Goal: Find contact information: Find contact information

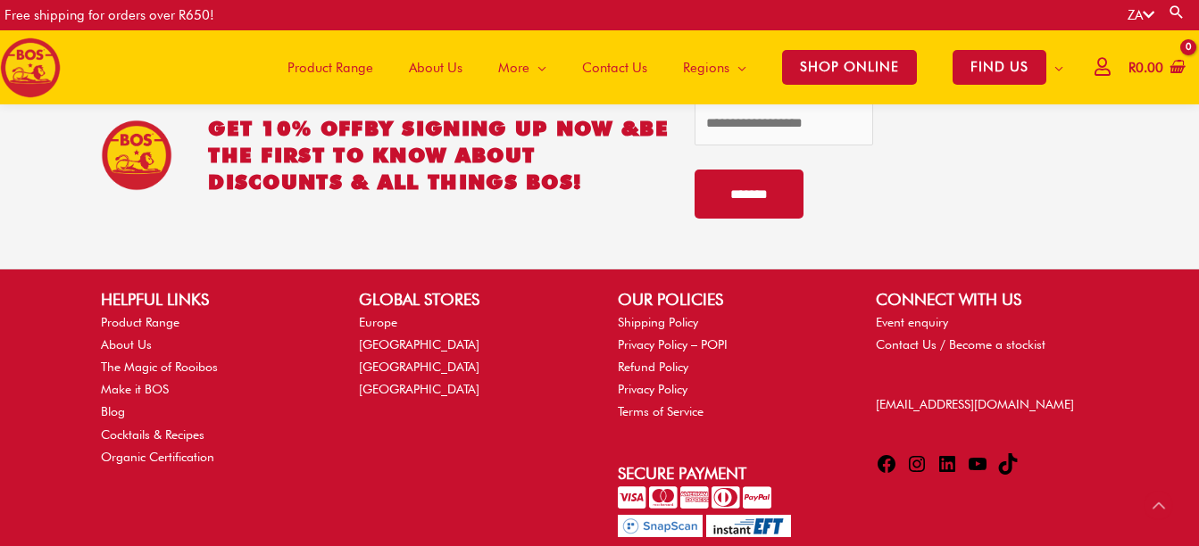
scroll to position [4516, 0]
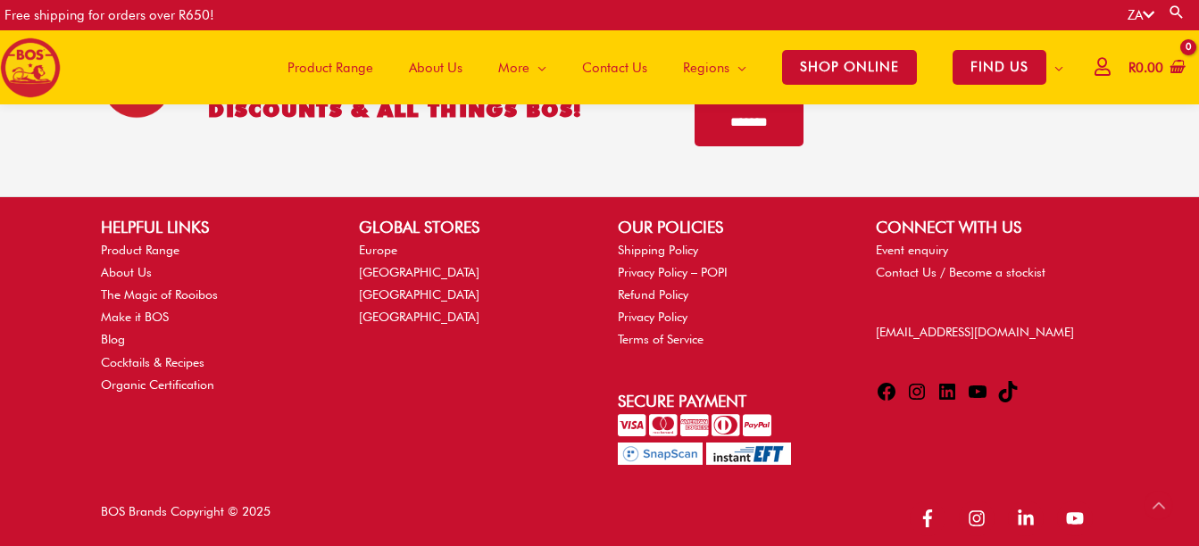
click at [1001, 321] on p "[EMAIL_ADDRESS][DOMAIN_NAME]" at bounding box center [987, 332] width 222 height 22
drag, startPoint x: 1001, startPoint y: 319, endPoint x: 943, endPoint y: 326, distance: 58.5
click at [943, 326] on p "[EMAIL_ADDRESS][DOMAIN_NAME]" at bounding box center [987, 332] width 222 height 22
drag, startPoint x: 943, startPoint y: 326, endPoint x: 934, endPoint y: 320, distance: 10.9
click at [934, 325] on link "[EMAIL_ADDRESS][DOMAIN_NAME]" at bounding box center [975, 332] width 198 height 14
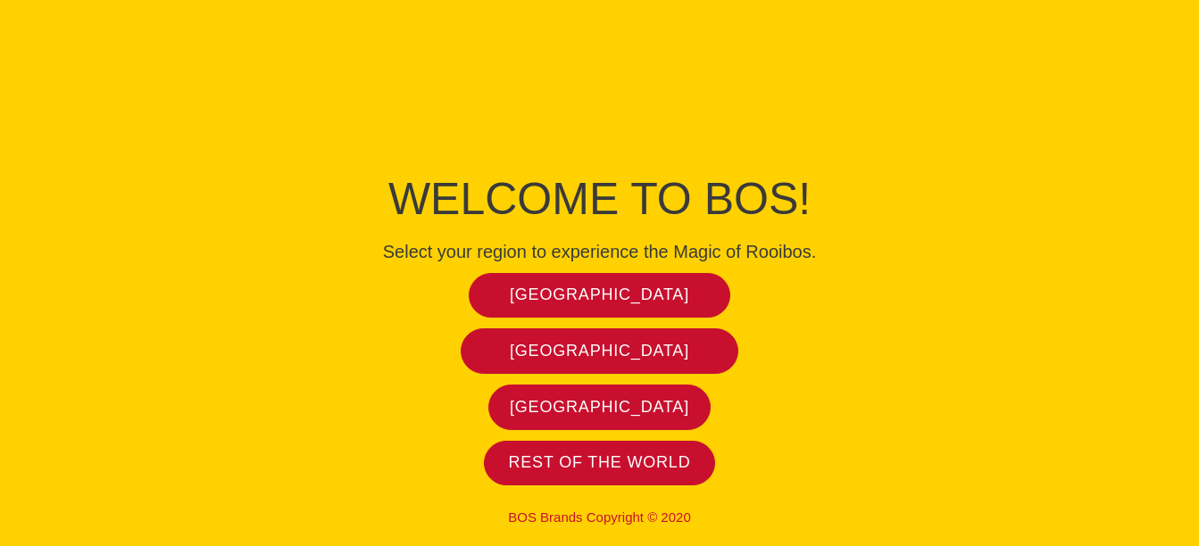
scroll to position [4, 0]
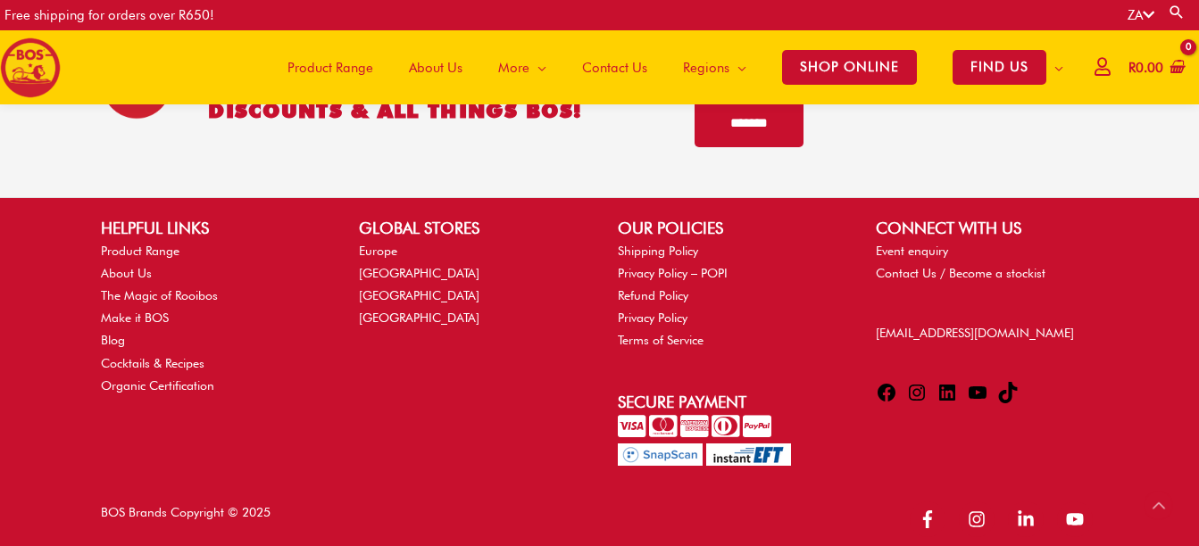
scroll to position [4516, 0]
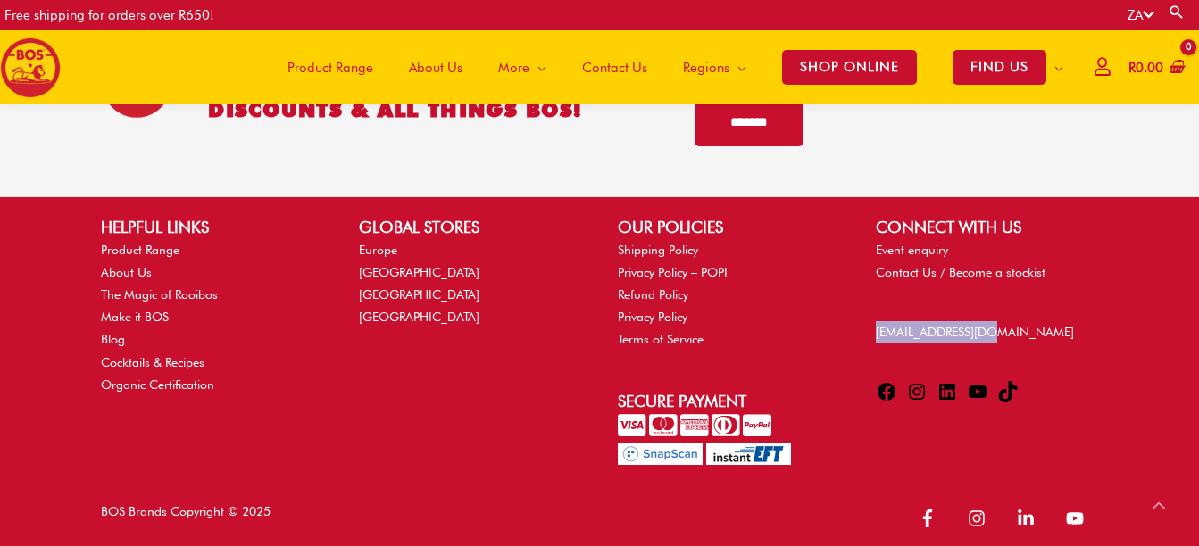
drag, startPoint x: 871, startPoint y: 319, endPoint x: 999, endPoint y: 316, distance: 127.7
click at [999, 316] on div "CONNECT WITH US Event enquiry Contact Us / Become a stockist [EMAIL_ADDRESS][DO…" at bounding box center [987, 313] width 258 height 196
drag, startPoint x: 999, startPoint y: 316, endPoint x: 858, endPoint y: 318, distance: 141.1
click at [858, 318] on div "CONNECT WITH US Event enquiry Contact Us / Become a stockist [EMAIL_ADDRESS][DO…" at bounding box center [987, 313] width 258 height 196
drag, startPoint x: 873, startPoint y: 318, endPoint x: 1005, endPoint y: 316, distance: 132.2
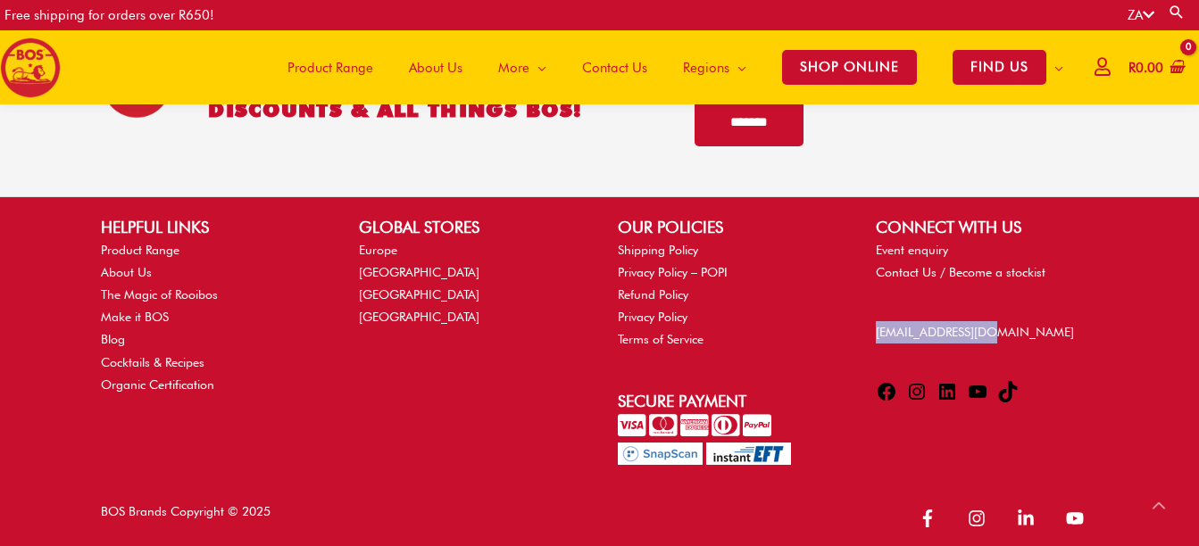
click at [1005, 316] on div "CONNECT WITH US Event enquiry Contact Us / Become a stockist [EMAIL_ADDRESS][DO…" at bounding box center [987, 313] width 258 height 196
copy link "[EMAIL_ADDRESS][DOMAIN_NAME]"
